Goal: Navigation & Orientation: Find specific page/section

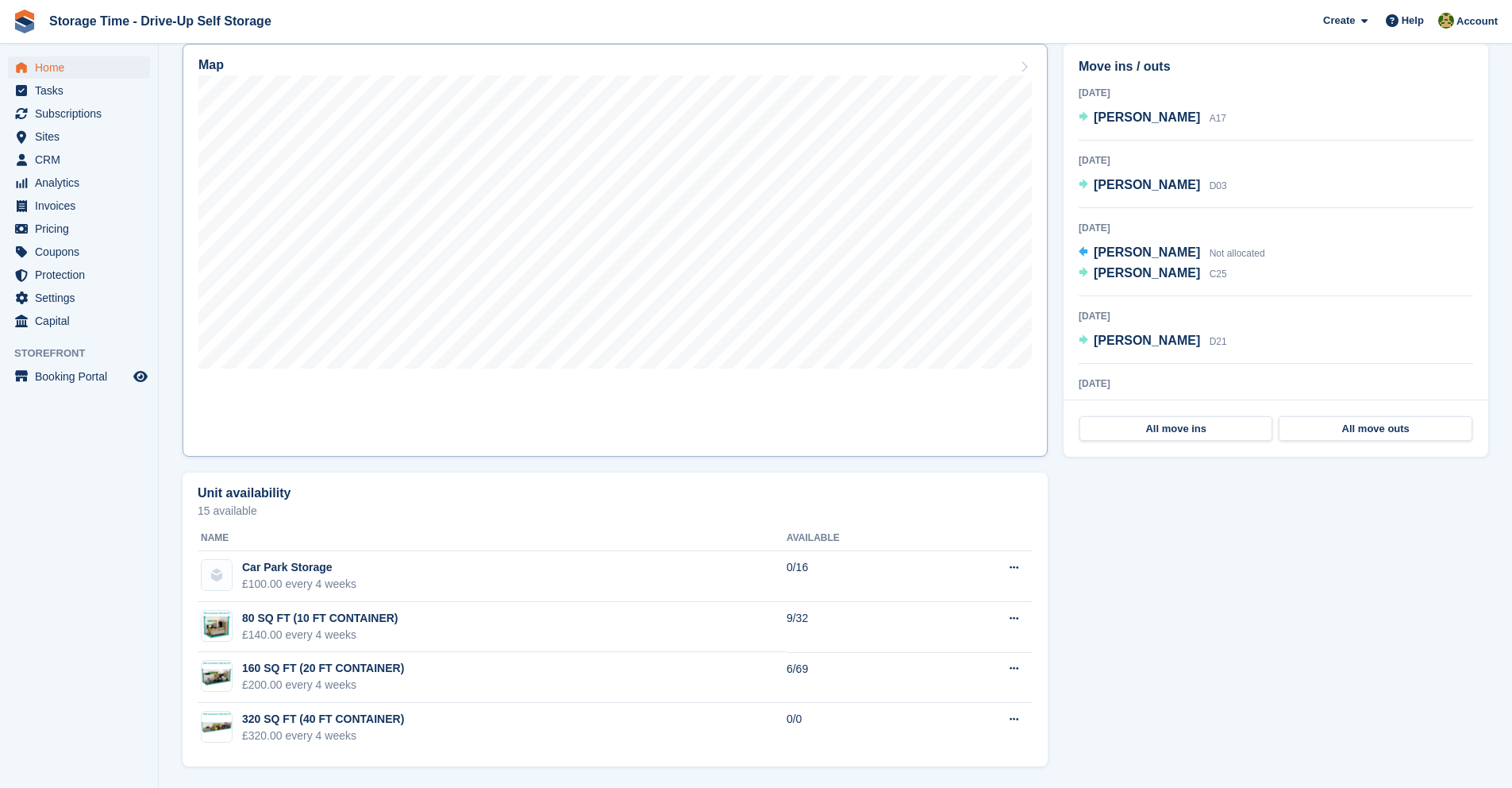
scroll to position [585, 0]
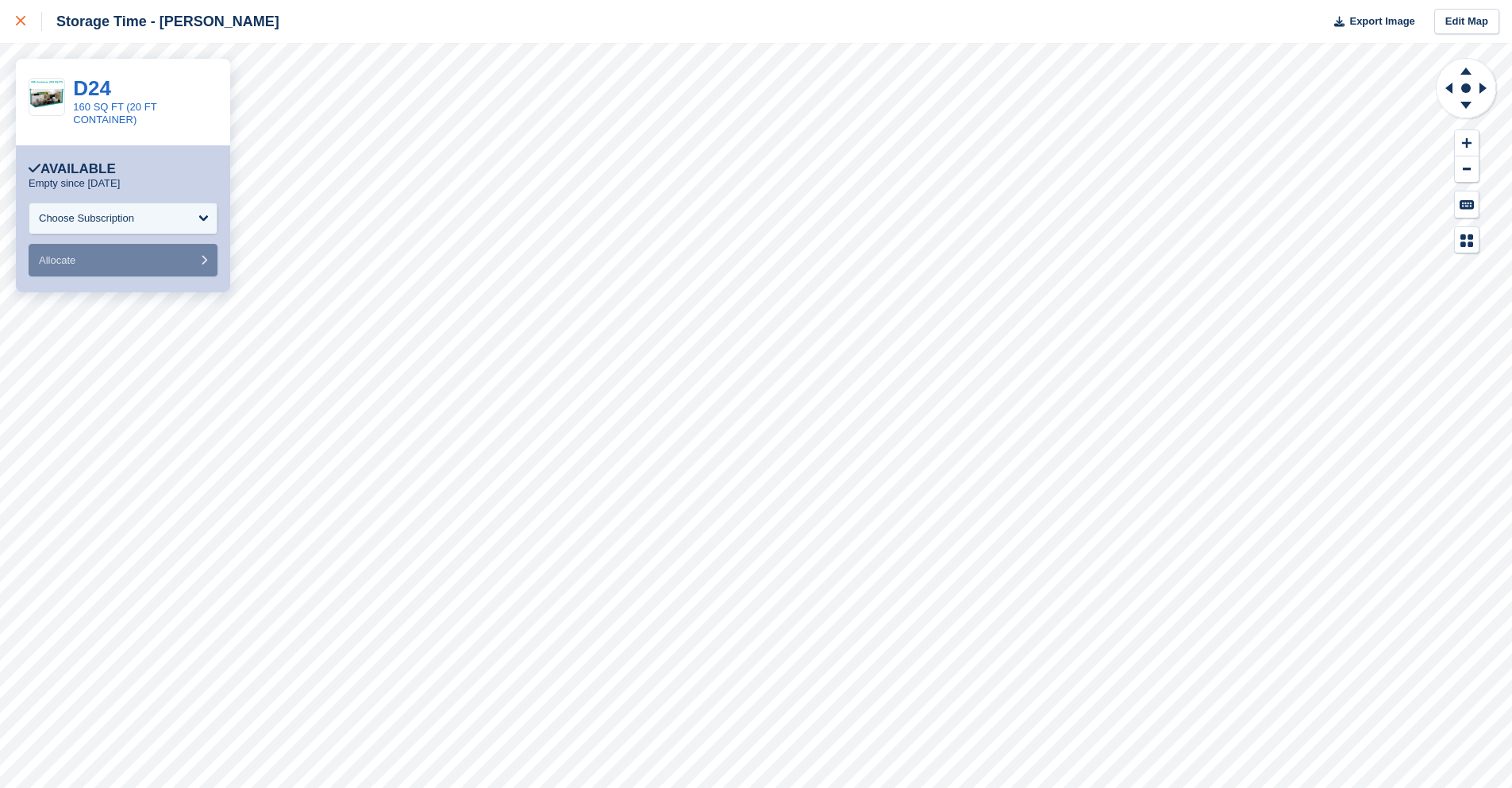
click at [23, 19] on icon at bounding box center [21, 21] width 10 height 10
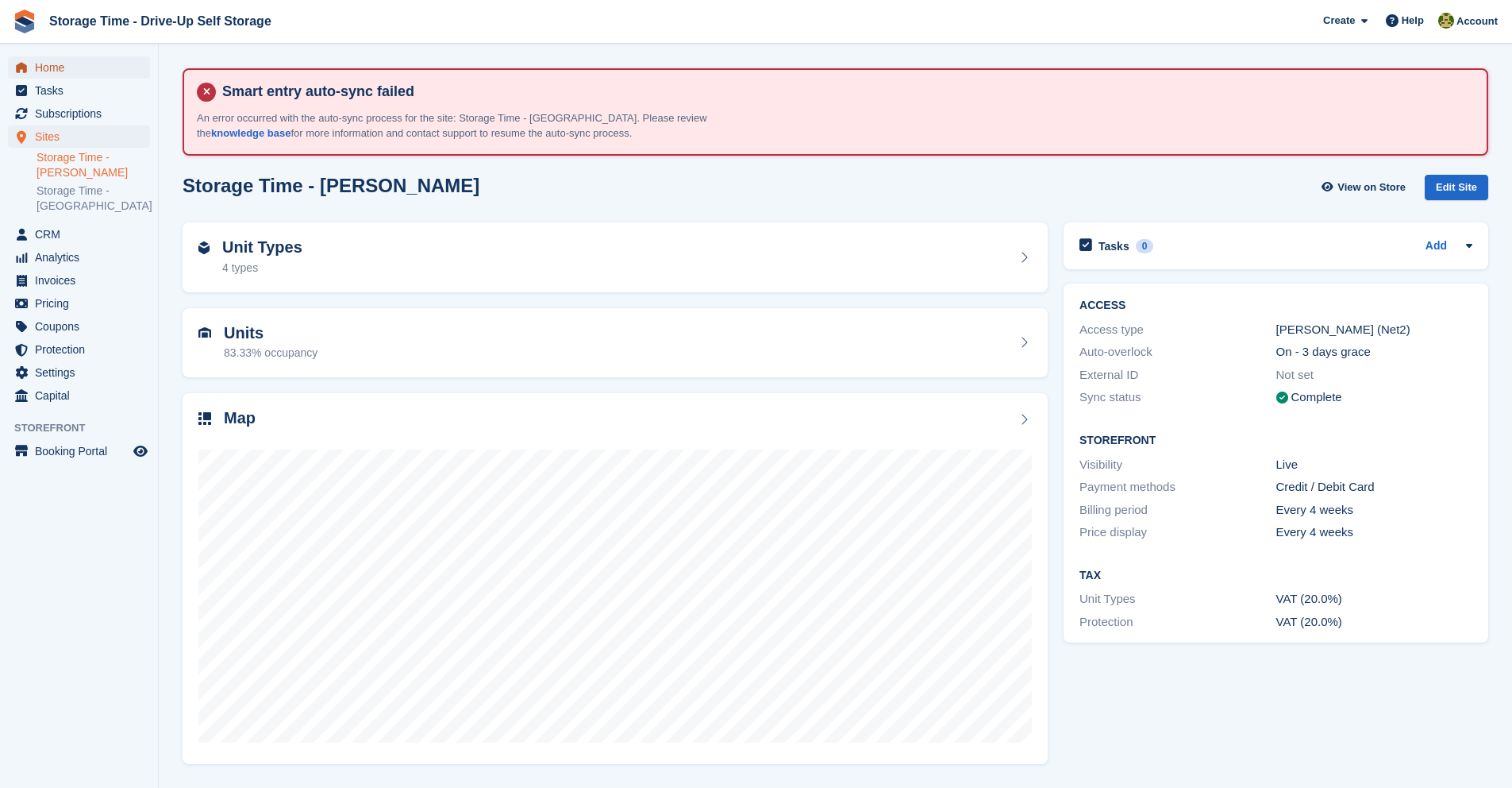
click at [77, 61] on span "Home" at bounding box center [83, 68] width 96 height 23
